Goal: Task Accomplishment & Management: Use online tool/utility

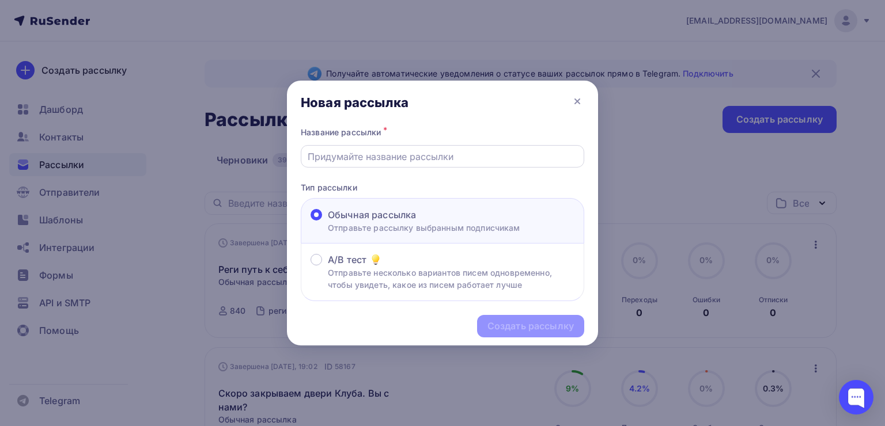
click at [408, 164] on div at bounding box center [443, 156] width 284 height 22
click at [405, 158] on input "text" at bounding box center [443, 157] width 270 height 14
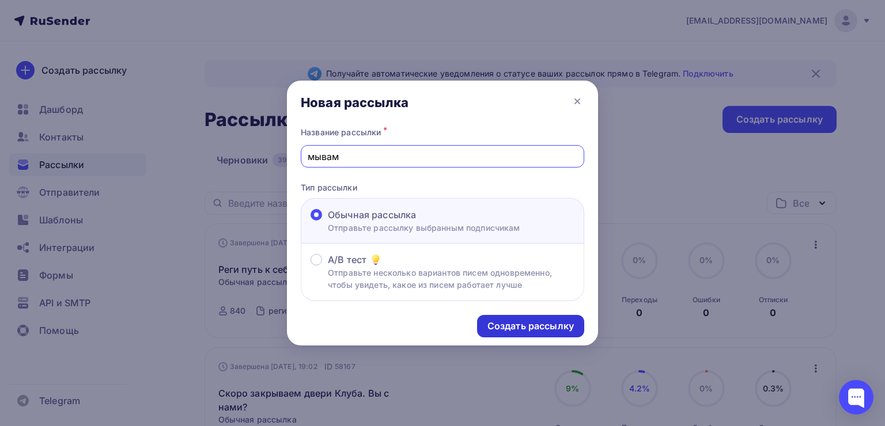
type input "мывам"
click at [500, 316] on div "Создать рассылку" at bounding box center [530, 326] width 107 height 22
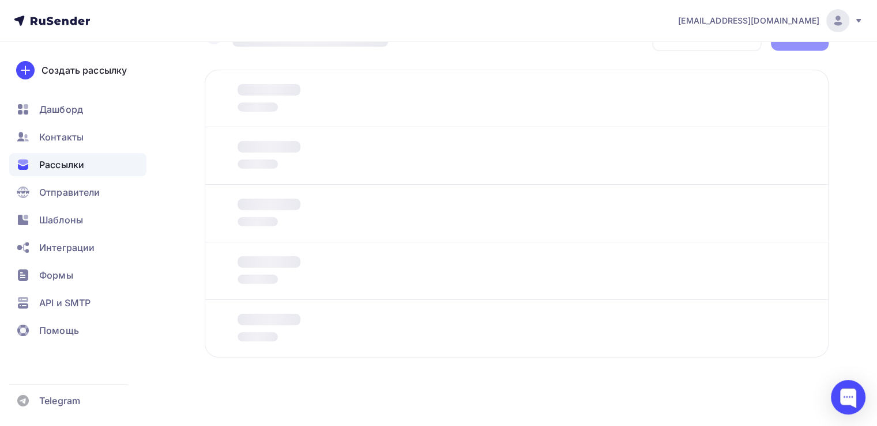
scroll to position [41, 0]
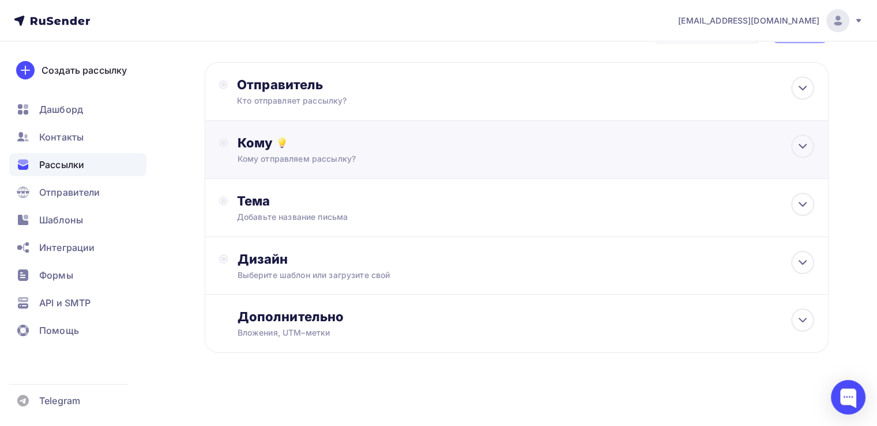
click at [467, 134] on div "Кому Кому отправляем рассылку? Списки получателей Выберите список Все списки id…" at bounding box center [517, 150] width 624 height 58
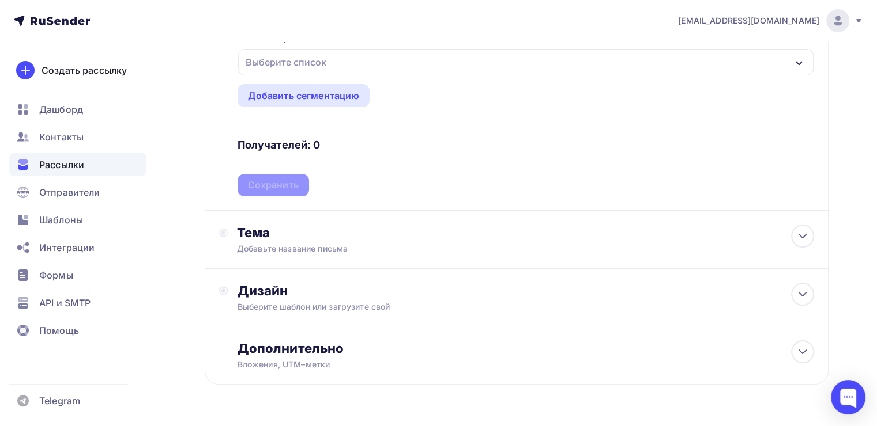
scroll to position [205, 0]
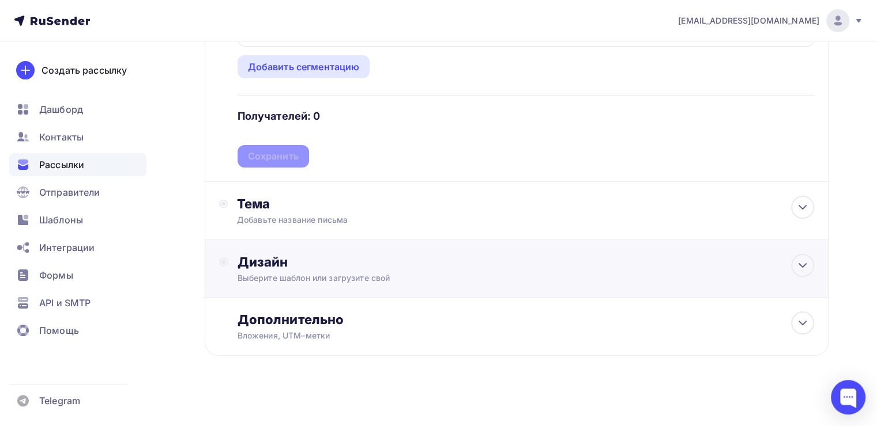
click at [402, 269] on div "Дизайн" at bounding box center [525, 262] width 576 height 16
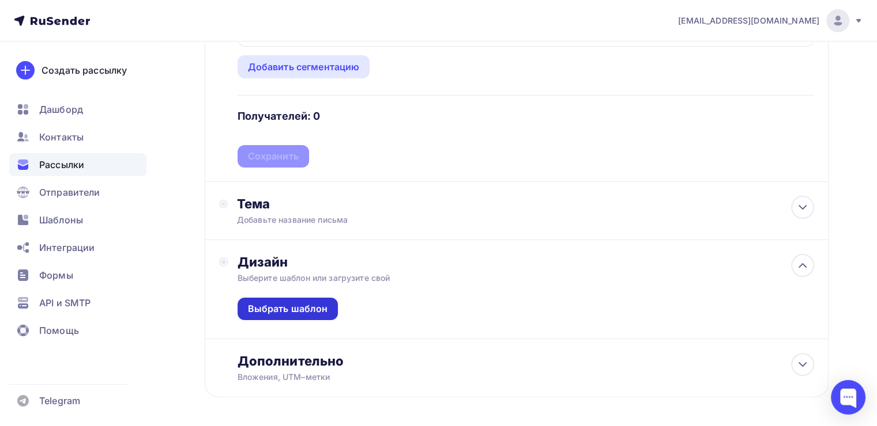
click at [322, 309] on div "Выбрать шаблон" at bounding box center [288, 309] width 80 height 13
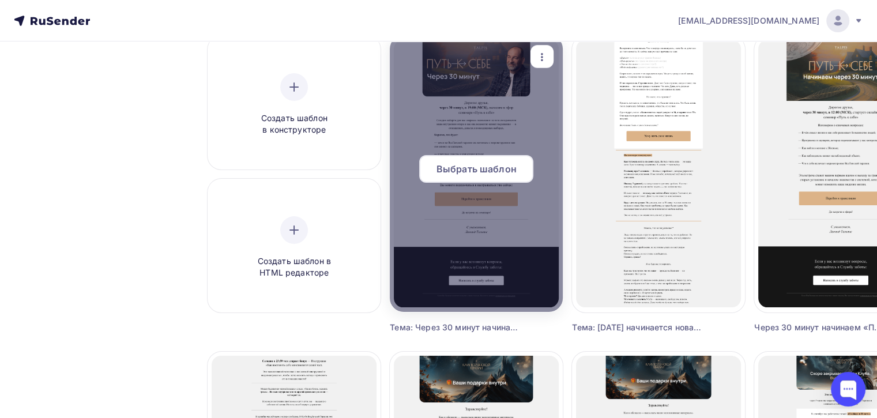
scroll to position [113, 0]
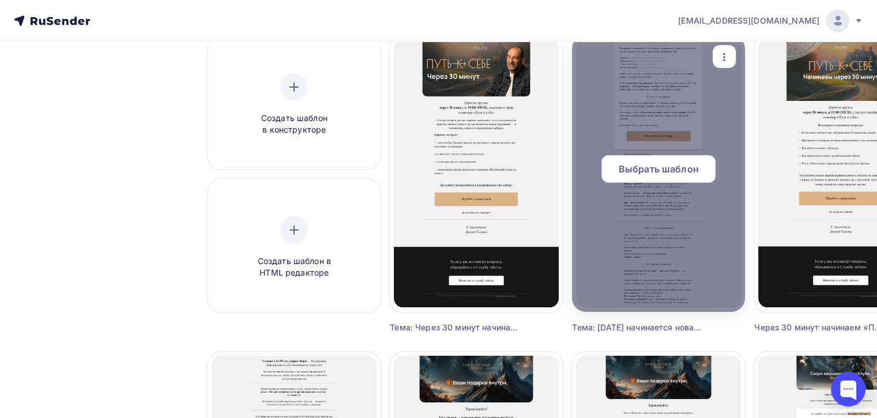
click at [628, 183] on div "Выбрать шаблон" at bounding box center [658, 173] width 173 height 37
click at [626, 168] on span "Выбрать шаблон" at bounding box center [658, 169] width 80 height 14
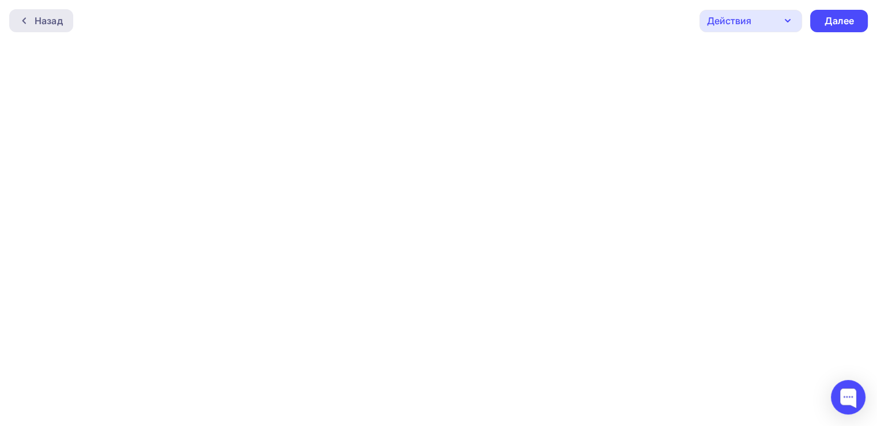
click at [41, 19] on div "Назад" at bounding box center [49, 21] width 28 height 14
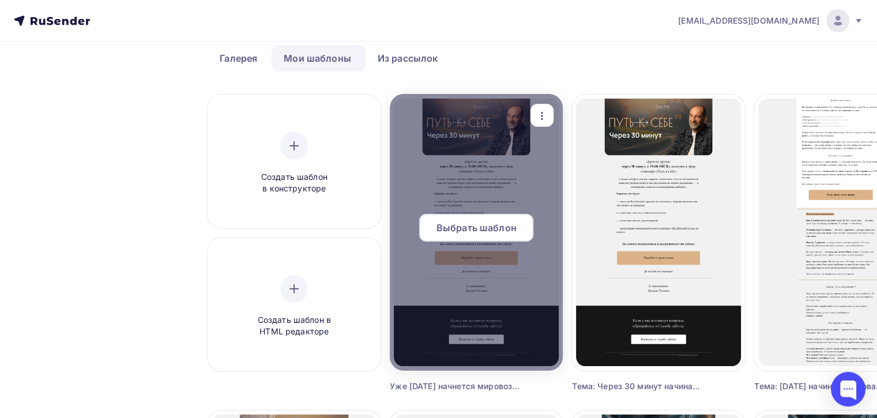
scroll to position [52, 0]
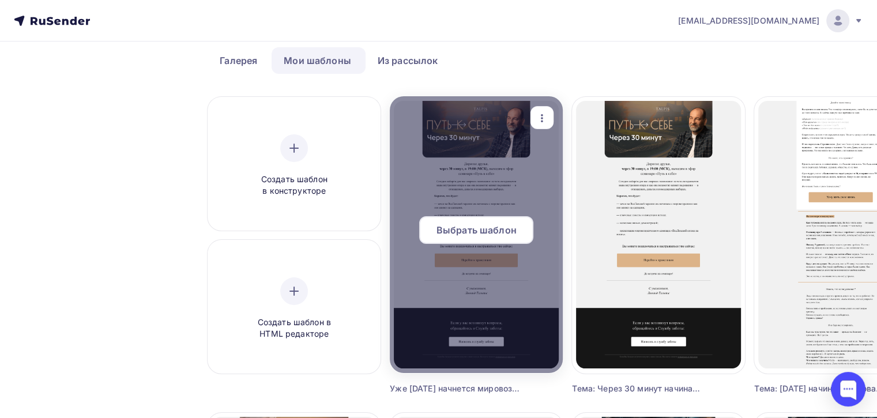
click at [473, 226] on span "Выбрать шаблон" at bounding box center [476, 230] width 80 height 14
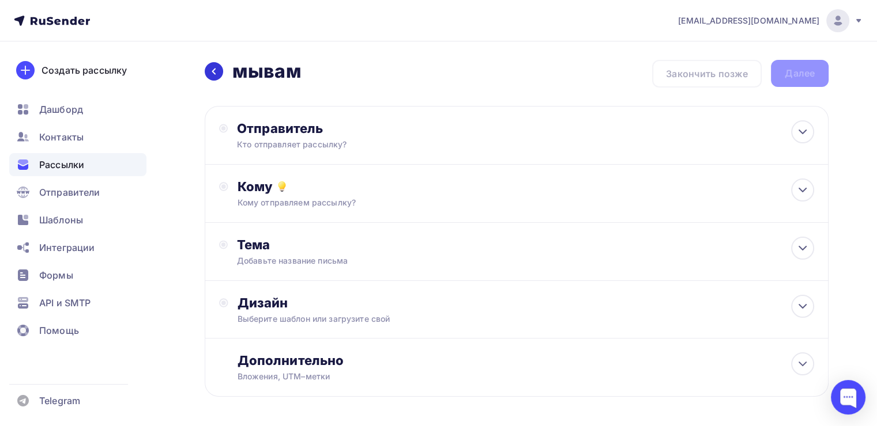
click at [218, 73] on icon at bounding box center [213, 71] width 9 height 9
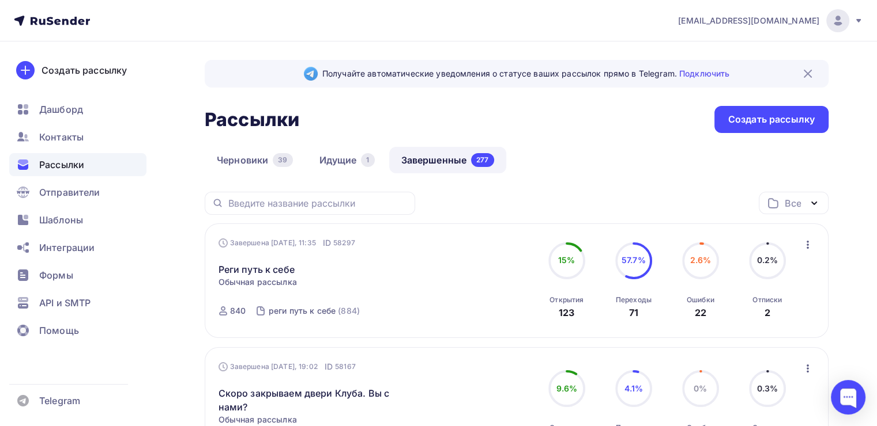
click at [463, 164] on link "Завершенные 277" at bounding box center [447, 160] width 117 height 27
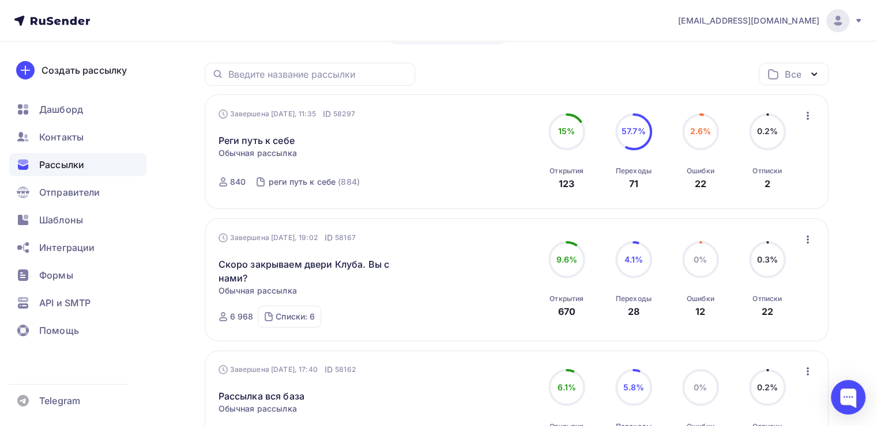
scroll to position [129, 0]
click at [272, 144] on link "Реги путь к себе" at bounding box center [256, 141] width 76 height 14
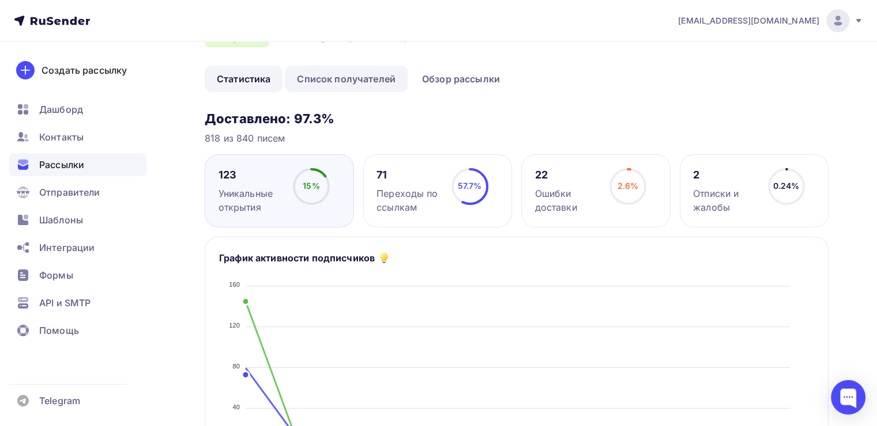
scroll to position [69, 0]
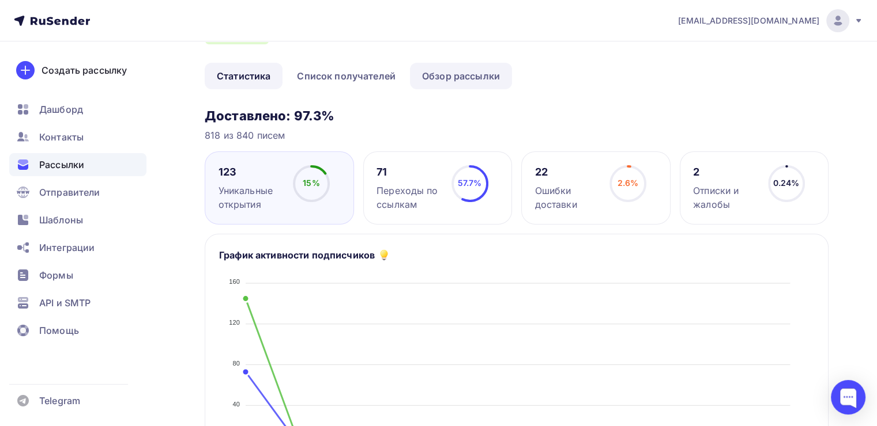
click at [444, 70] on link "Обзор рассылки" at bounding box center [461, 76] width 102 height 27
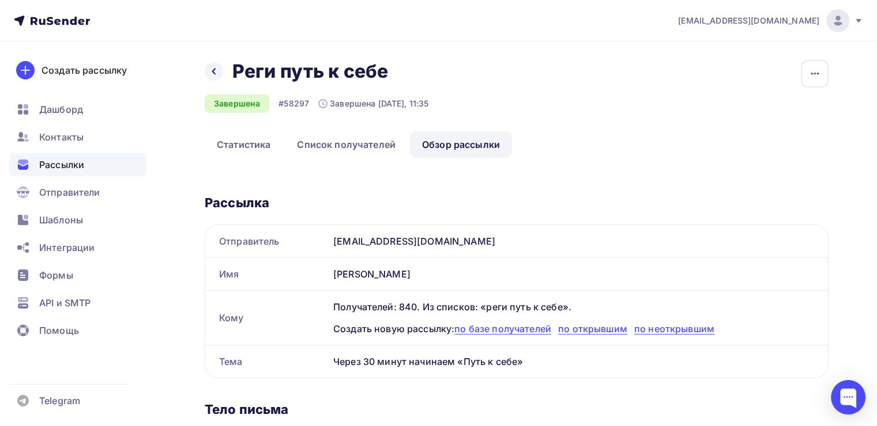
click at [209, 80] on div "Назад Реги путь к себе Реги путь к себе" at bounding box center [317, 71] width 224 height 23
click at [212, 74] on icon at bounding box center [213, 71] width 9 height 9
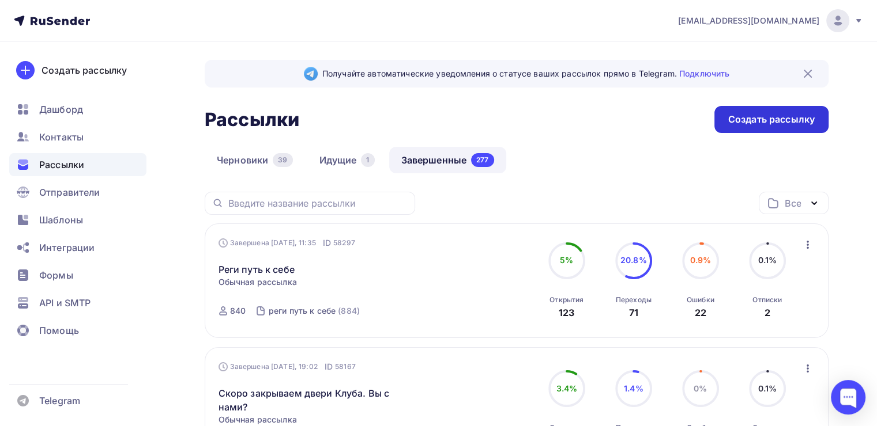
click at [795, 129] on div "Создать рассылку" at bounding box center [771, 119] width 114 height 27
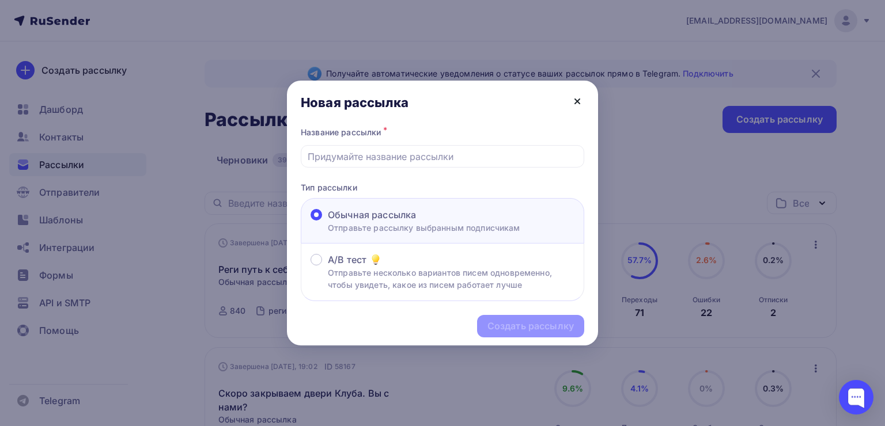
click at [579, 100] on icon at bounding box center [577, 101] width 5 height 5
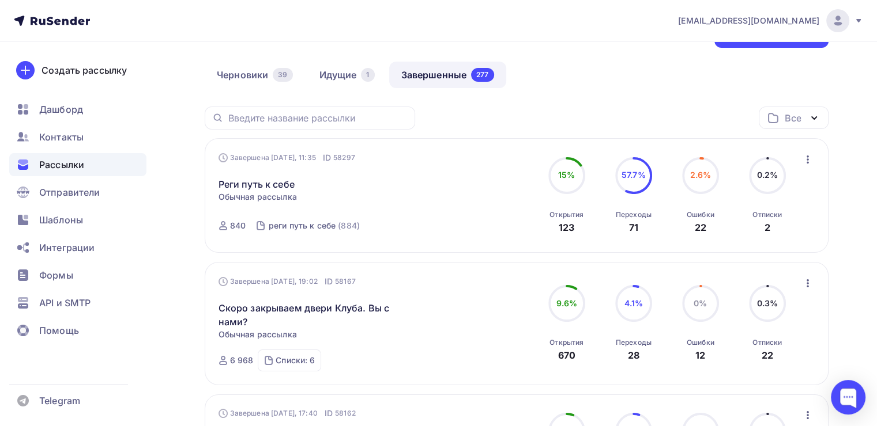
scroll to position [90, 0]
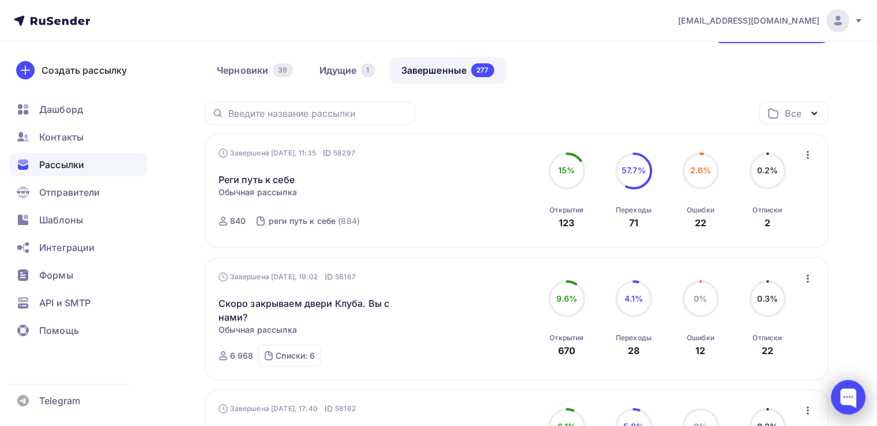
click at [867, 394] on div at bounding box center [848, 397] width 49 height 49
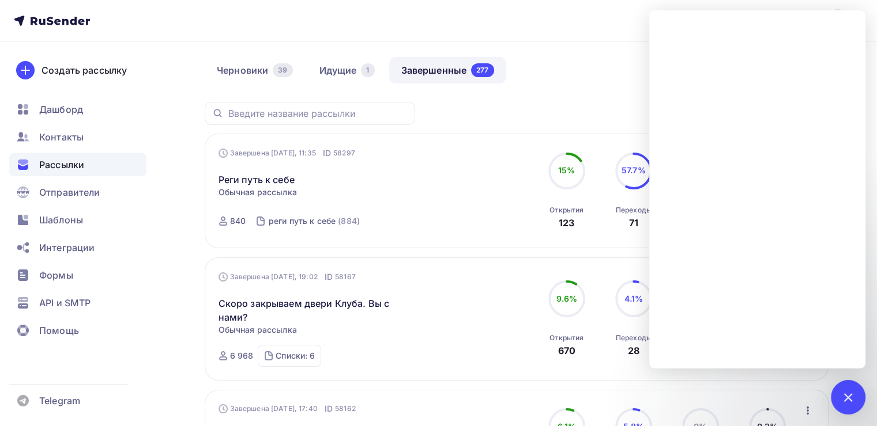
click at [556, 76] on div "Черновики 39 Идущие 1 Завершенные 277" at bounding box center [517, 79] width 624 height 45
click at [847, 396] on div at bounding box center [848, 398] width 16 height 16
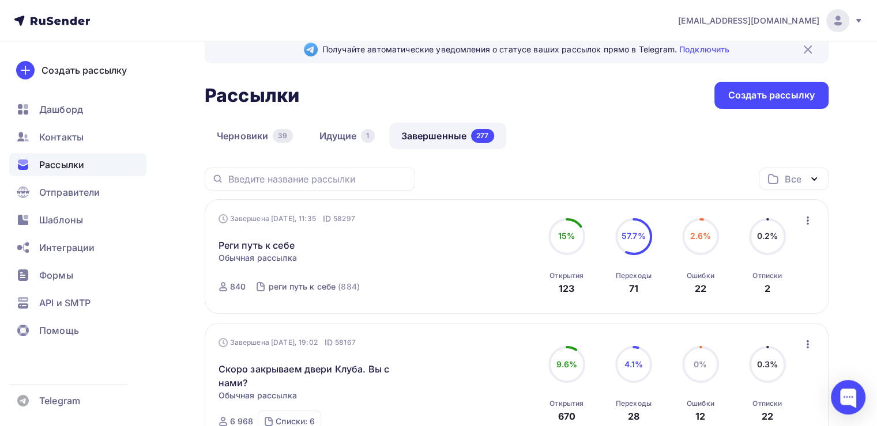
scroll to position [0, 0]
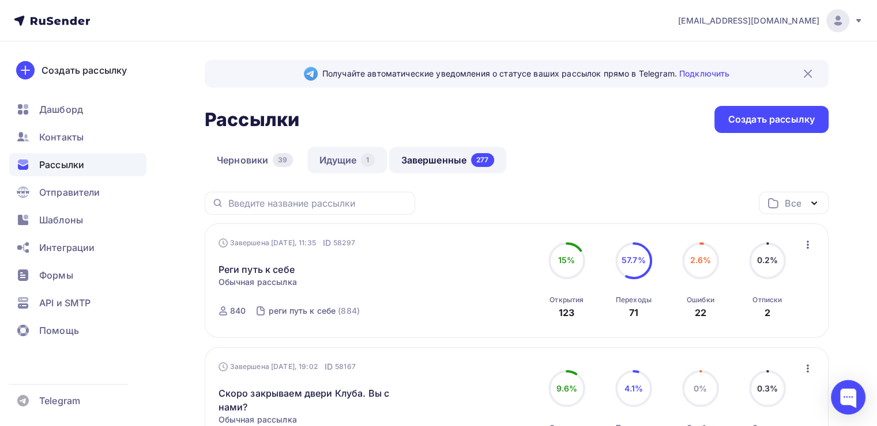
click at [360, 159] on link "Идущие 1" at bounding box center [347, 160] width 80 height 27
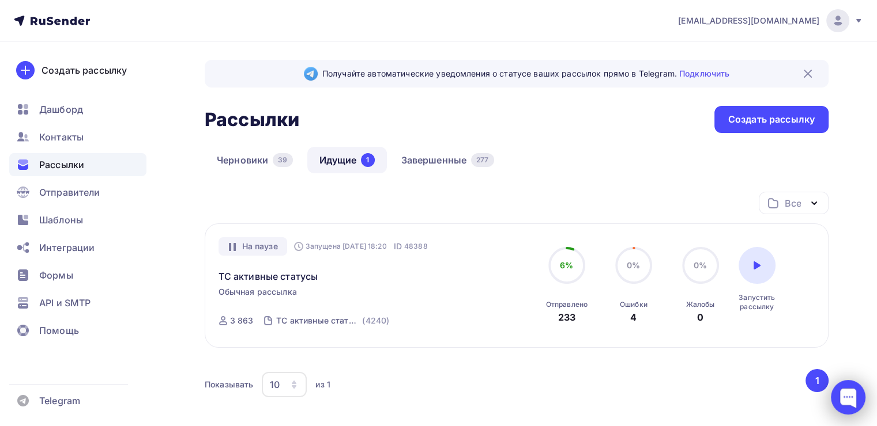
click at [858, 398] on div at bounding box center [847, 397] width 35 height 35
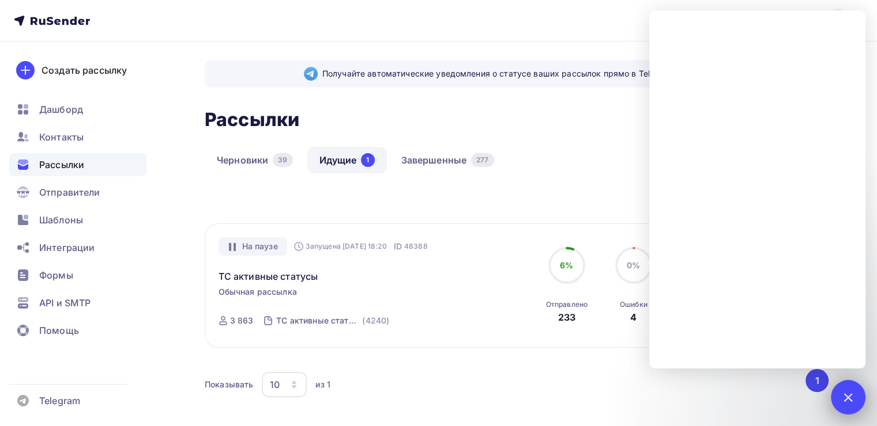
click at [845, 398] on div at bounding box center [848, 398] width 16 height 16
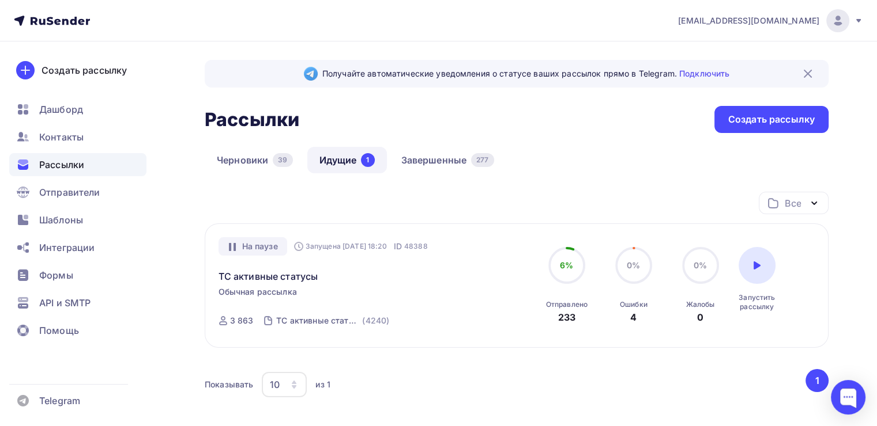
scroll to position [88, 0]
